Goal: Obtain resource: Download file/media

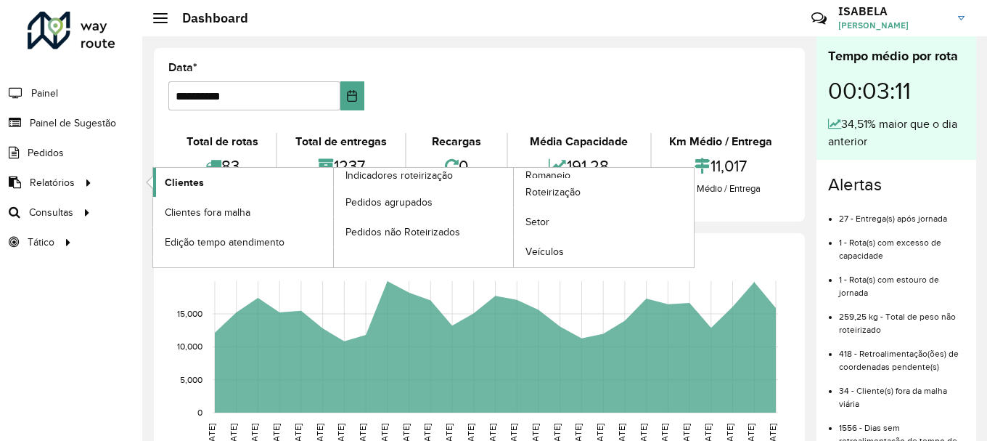
click at [171, 178] on span "Clientes" at bounding box center [184, 182] width 39 height 15
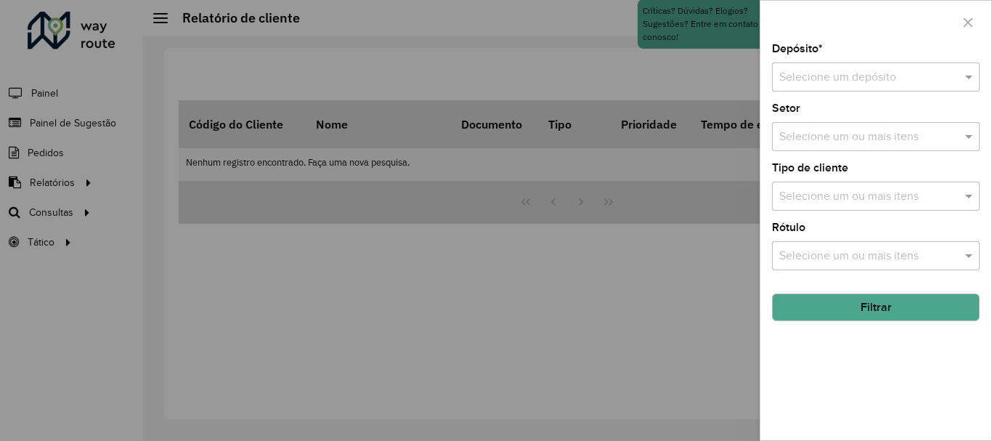
click at [828, 73] on input "text" at bounding box center [861, 77] width 164 height 17
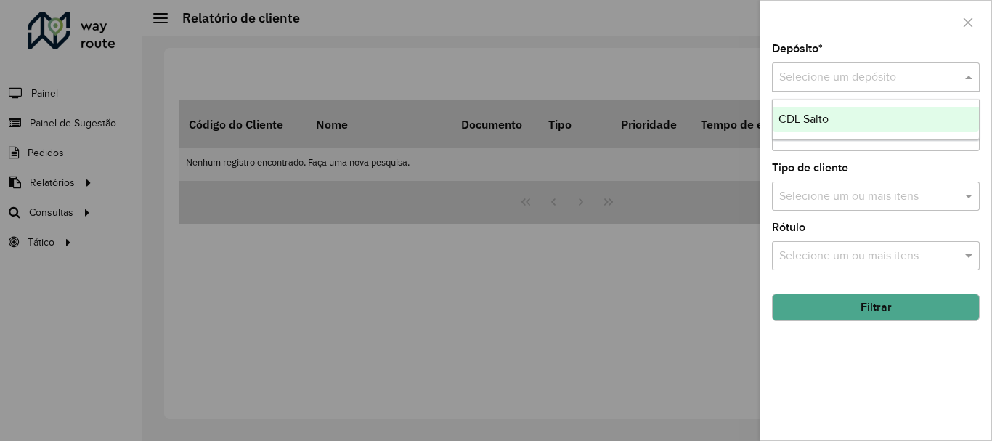
drag, startPoint x: 827, startPoint y: 117, endPoint x: 824, endPoint y: 165, distance: 48.8
click at [827, 118] on span "CDL Salto" at bounding box center [803, 119] width 50 height 12
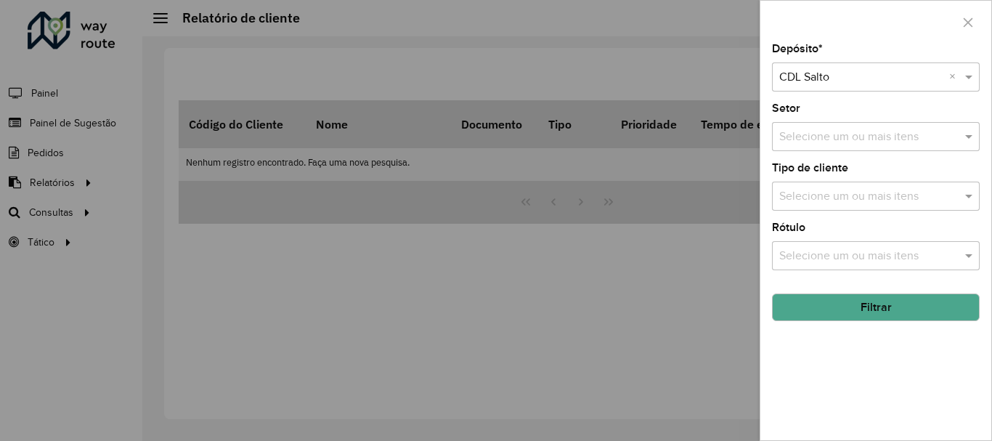
click at [911, 301] on button "Filtrar" at bounding box center [876, 307] width 208 height 28
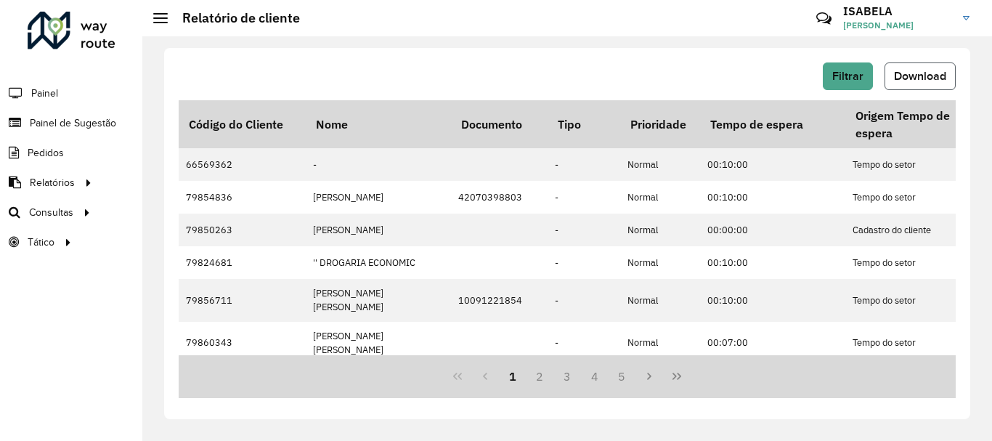
click at [894, 76] on span "Download" at bounding box center [920, 76] width 52 height 12
